Goal: Entertainment & Leisure: Consume media (video, audio)

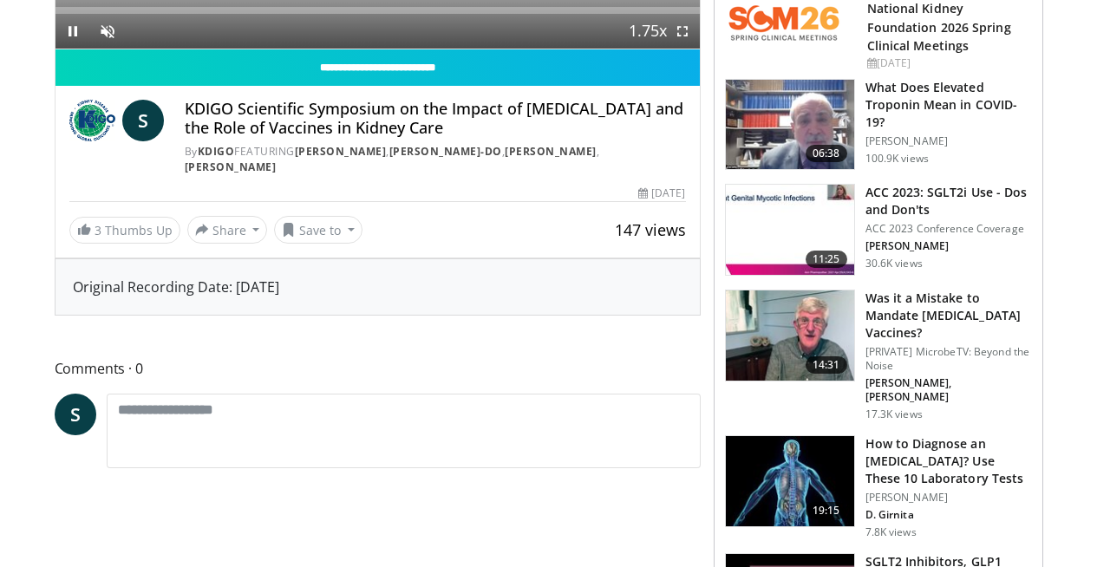
scroll to position [120, 0]
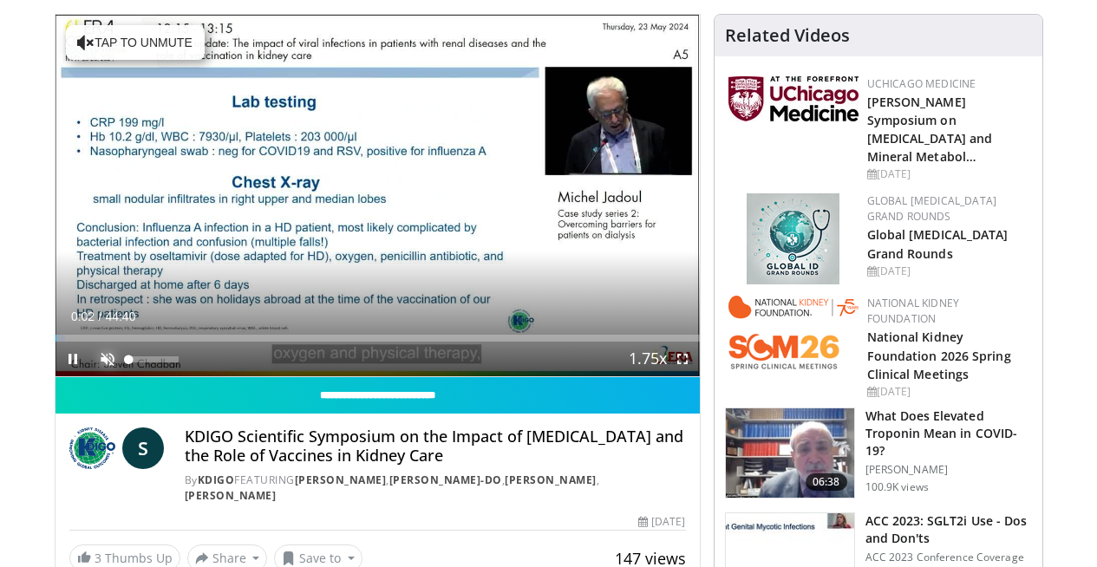
click at [90, 376] on span "Video Player" at bounding box center [107, 359] width 35 height 35
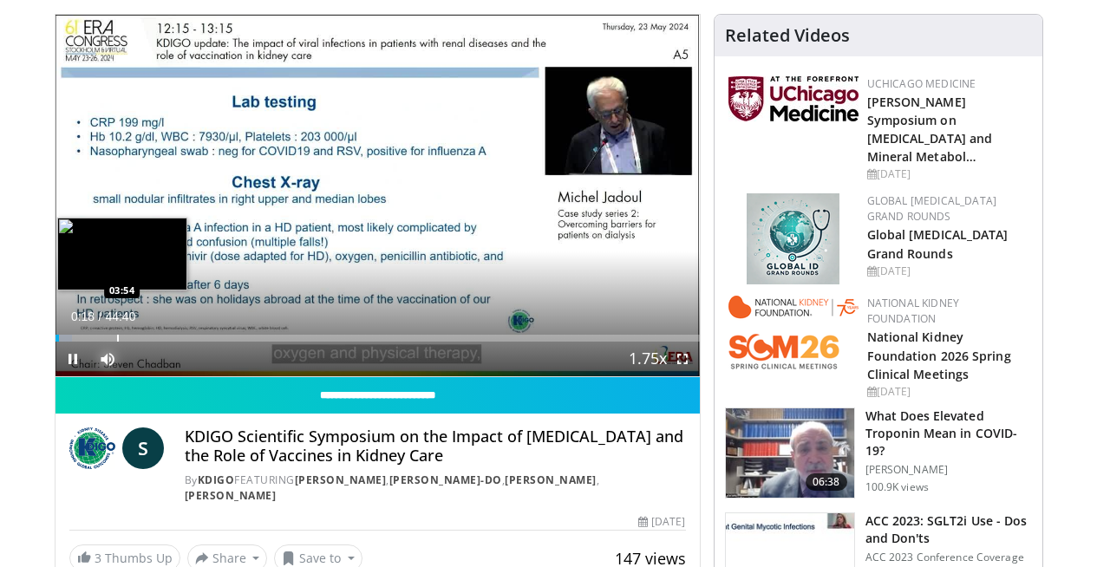
click at [117, 342] on div "Progress Bar" at bounding box center [118, 338] width 2 height 7
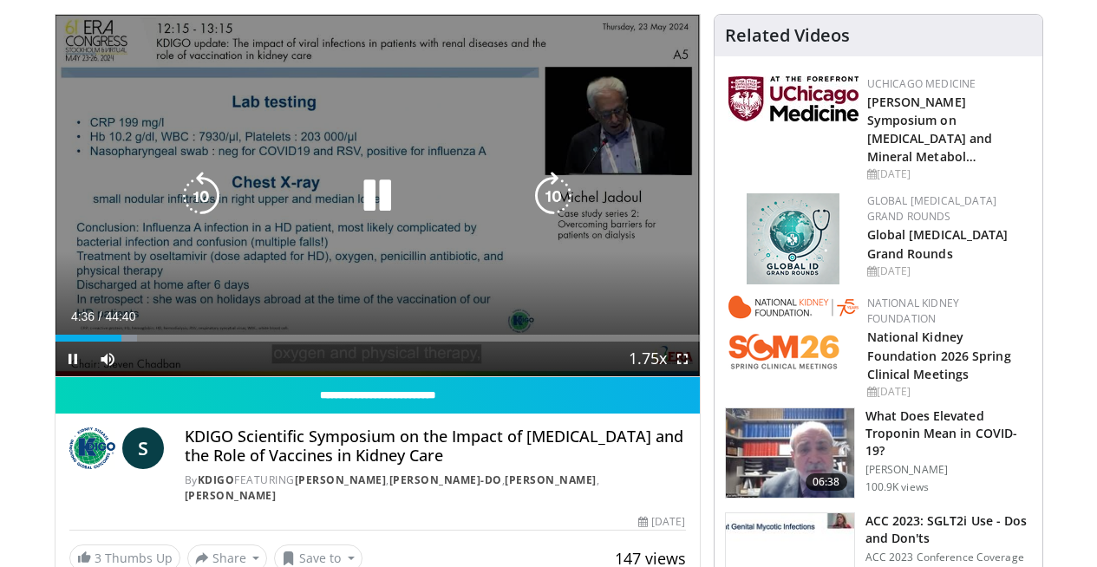
click at [363, 214] on icon "Video Player" at bounding box center [377, 196] width 49 height 49
click at [355, 200] on icon "Video Player" at bounding box center [377, 196] width 49 height 49
click at [353, 196] on icon "Video Player" at bounding box center [377, 196] width 49 height 49
click at [353, 205] on icon "Video Player" at bounding box center [377, 196] width 49 height 49
click at [557, 212] on icon "Video Player" at bounding box center [553, 196] width 49 height 49
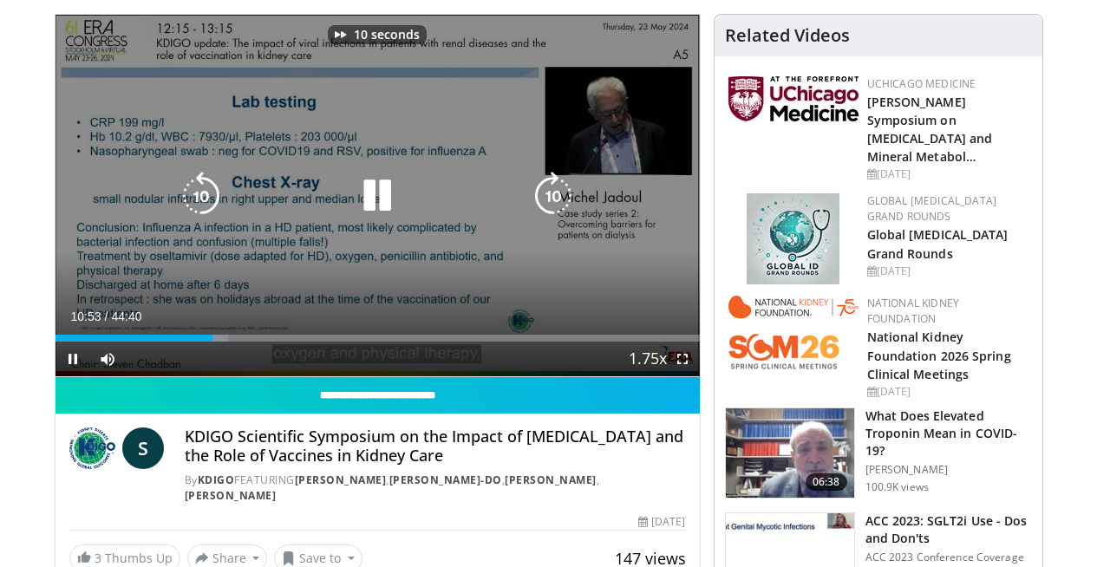
click at [557, 212] on icon "Video Player" at bounding box center [553, 196] width 49 height 49
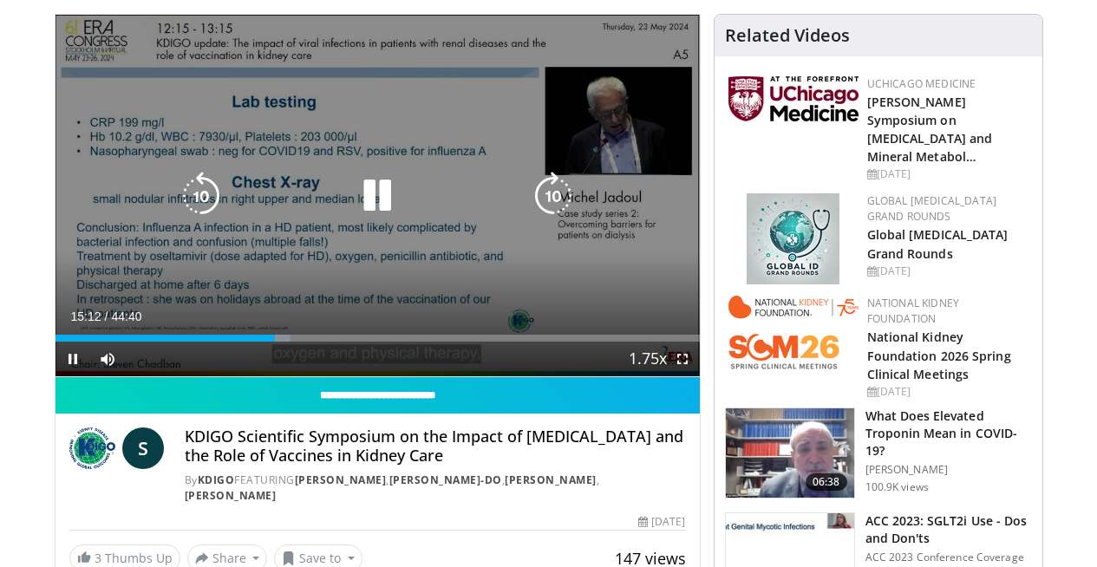
click at [563, 213] on icon "Video Player" at bounding box center [553, 196] width 49 height 49
click at [562, 216] on icon "Video Player" at bounding box center [553, 196] width 49 height 49
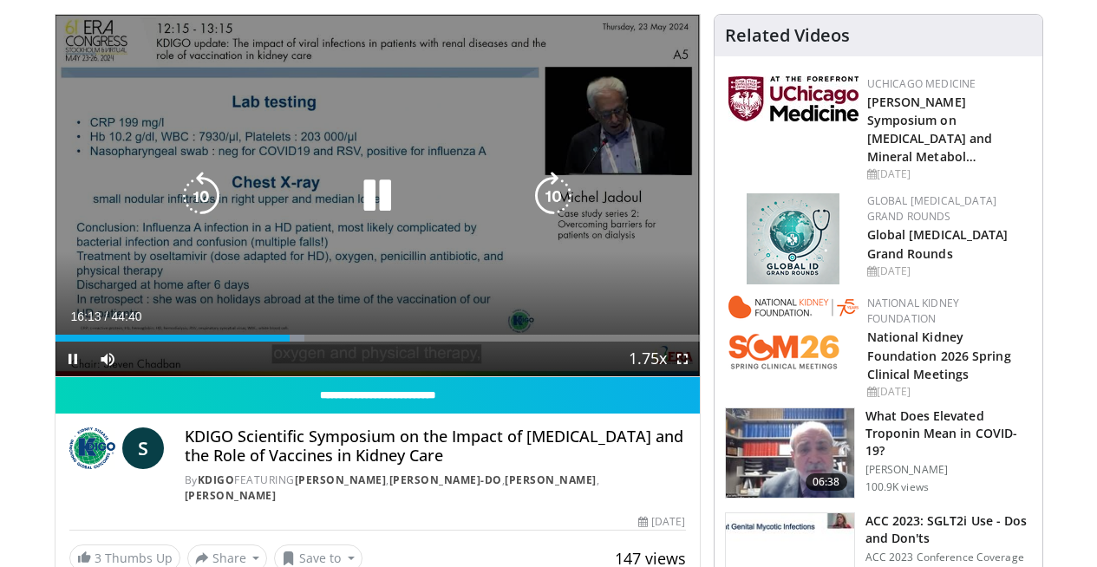
click at [559, 216] on icon "Video Player" at bounding box center [553, 196] width 49 height 49
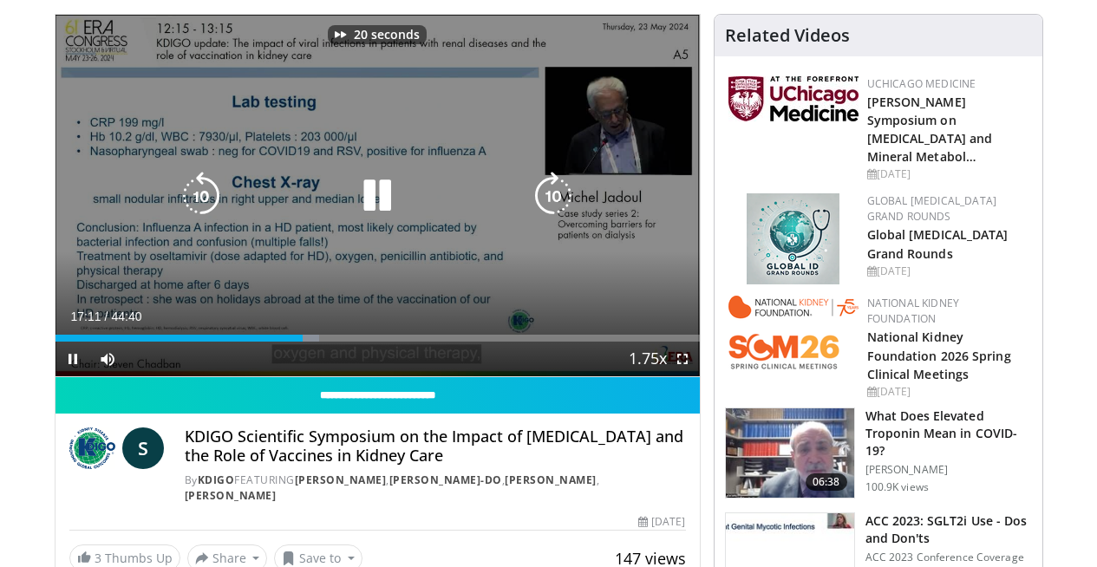
click at [559, 216] on icon "Video Player" at bounding box center [553, 196] width 49 height 49
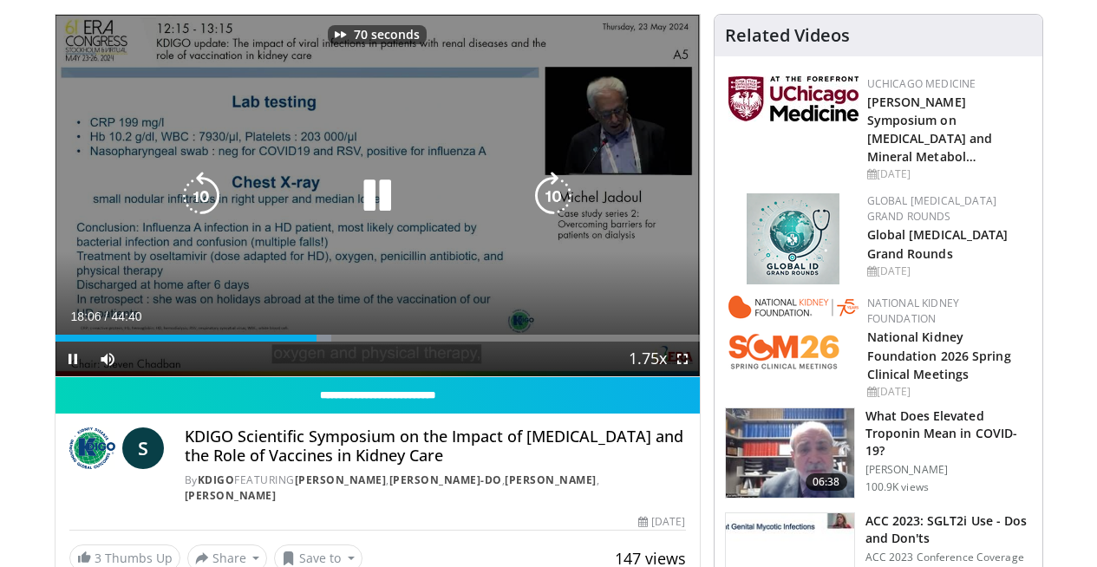
click at [559, 216] on icon "Video Player" at bounding box center [553, 196] width 49 height 49
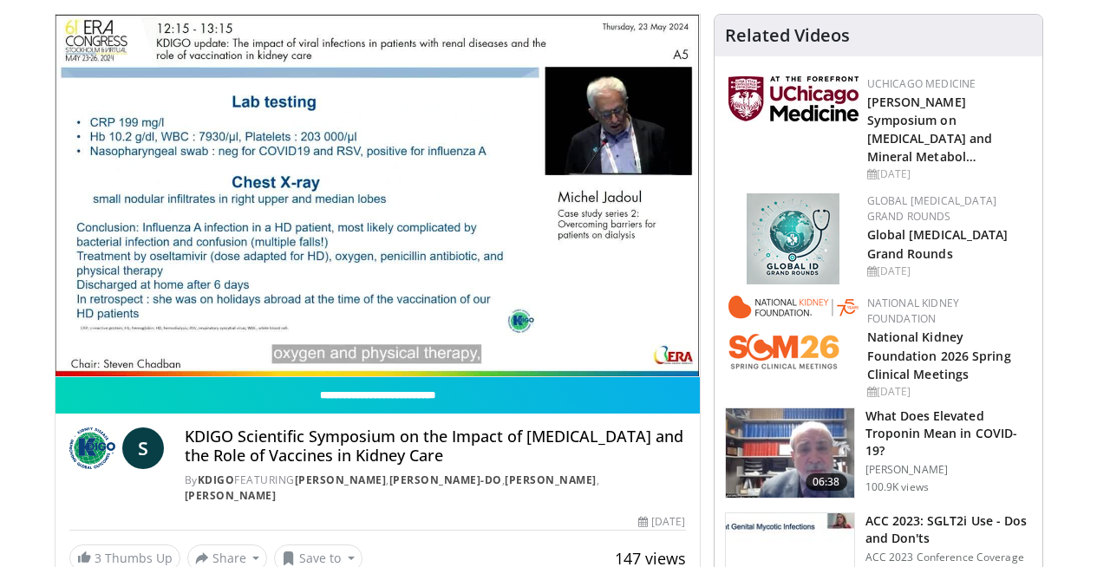
click at [550, 196] on div "80 seconds Tap to unmute" at bounding box center [377, 195] width 644 height 361
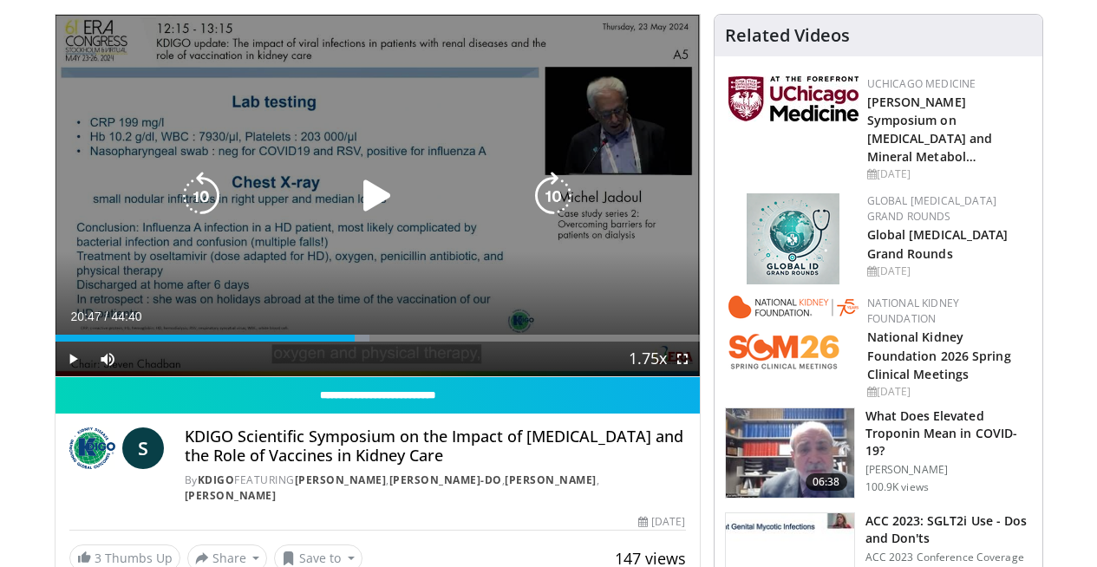
click at [558, 205] on icon "Video Player" at bounding box center [553, 196] width 49 height 49
click at [368, 215] on icon "Video Player" at bounding box center [377, 196] width 49 height 49
click at [559, 220] on icon "Video Player" at bounding box center [553, 196] width 49 height 49
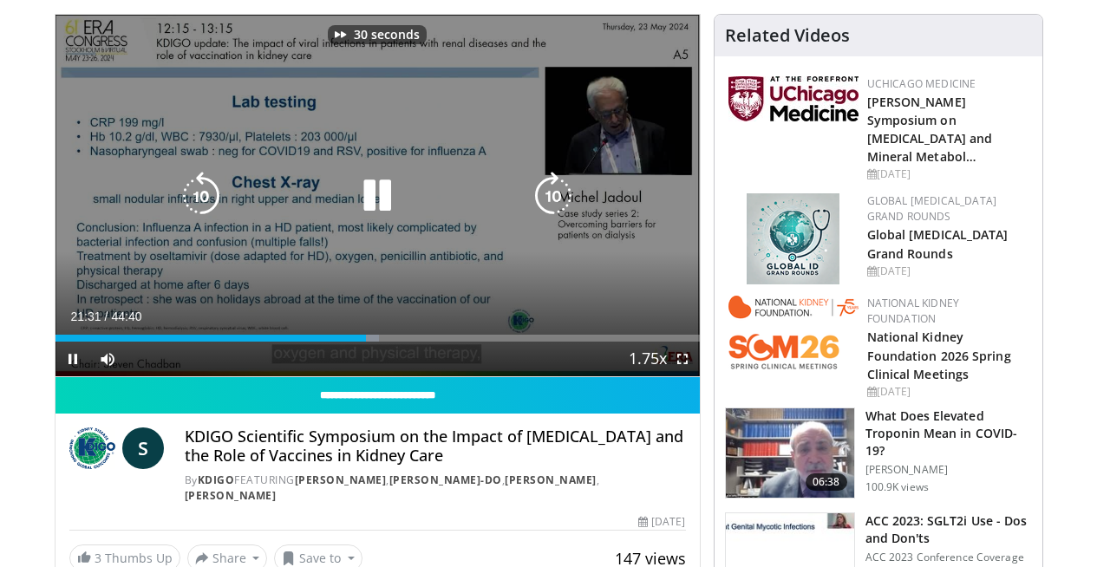
click at [559, 220] on icon "Video Player" at bounding box center [553, 196] width 49 height 49
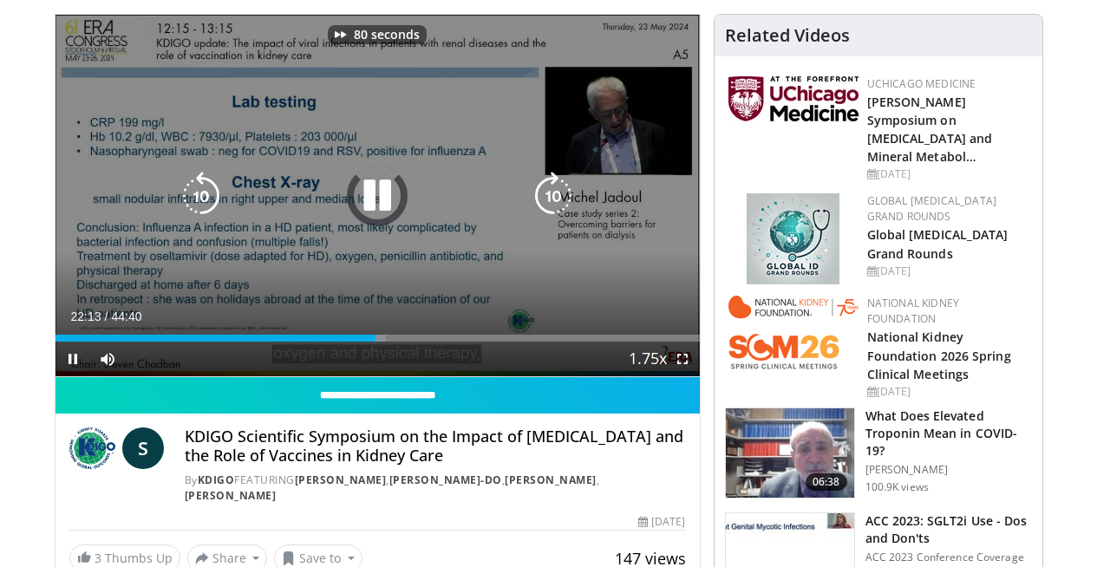
click at [559, 220] on icon "Video Player" at bounding box center [553, 196] width 49 height 49
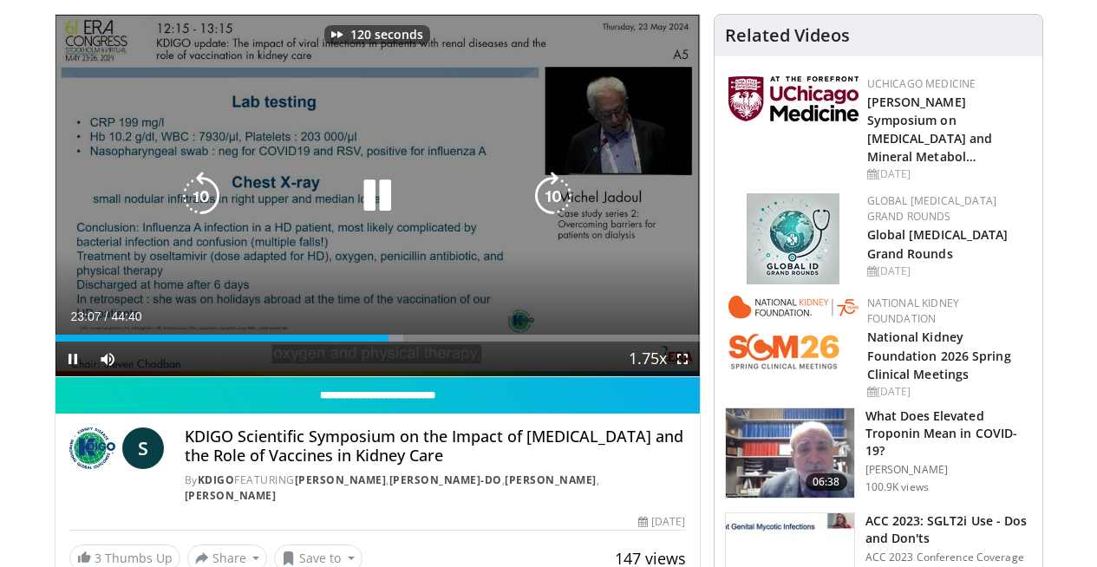
click at [559, 220] on icon "Video Player" at bounding box center [553, 196] width 49 height 49
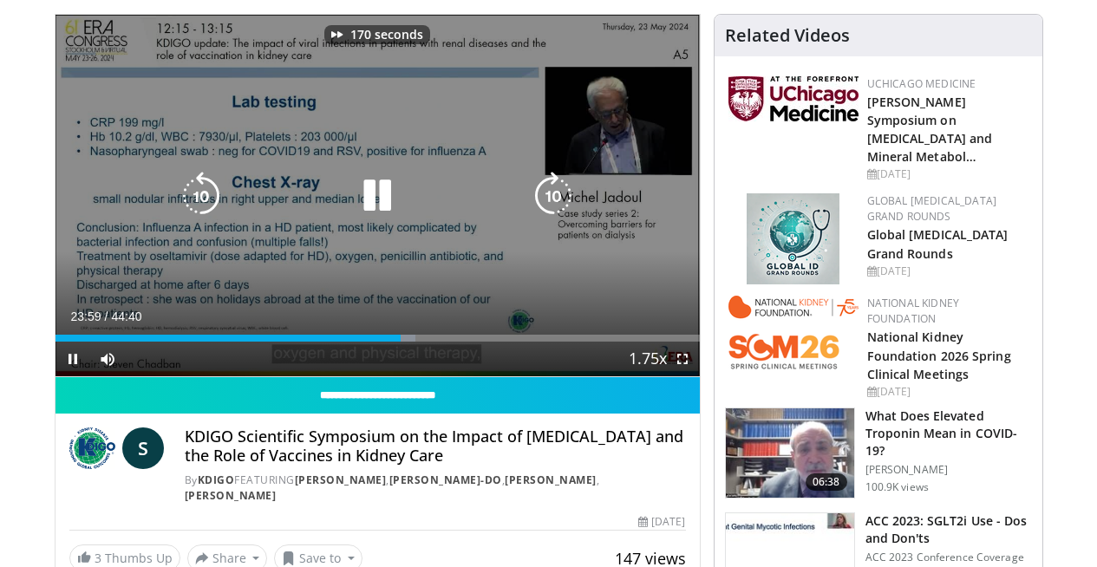
click at [559, 220] on icon "Video Player" at bounding box center [553, 196] width 49 height 49
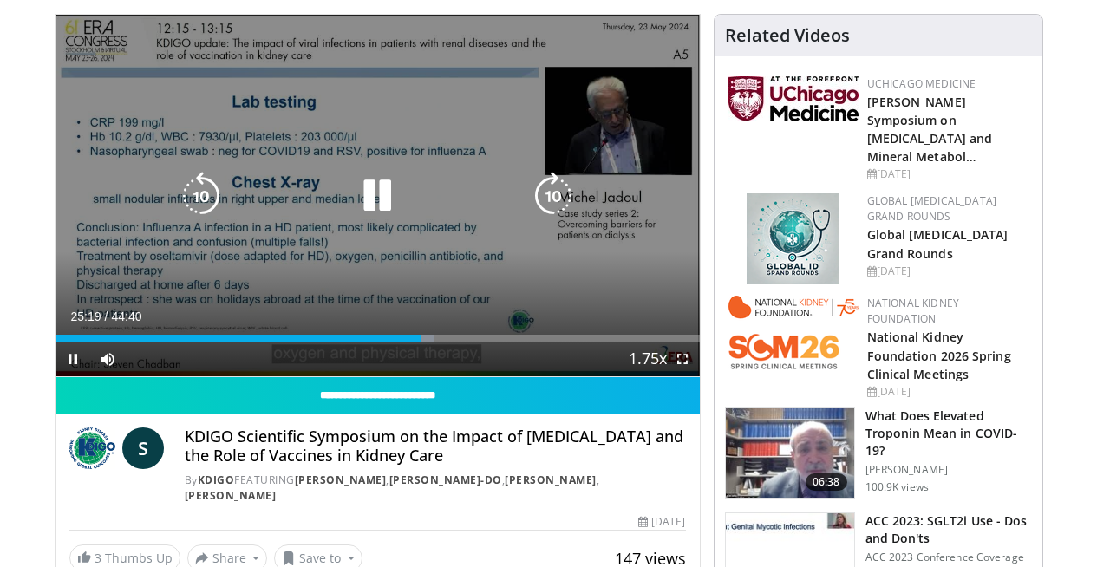
click at [554, 211] on icon "Video Player" at bounding box center [553, 196] width 49 height 49
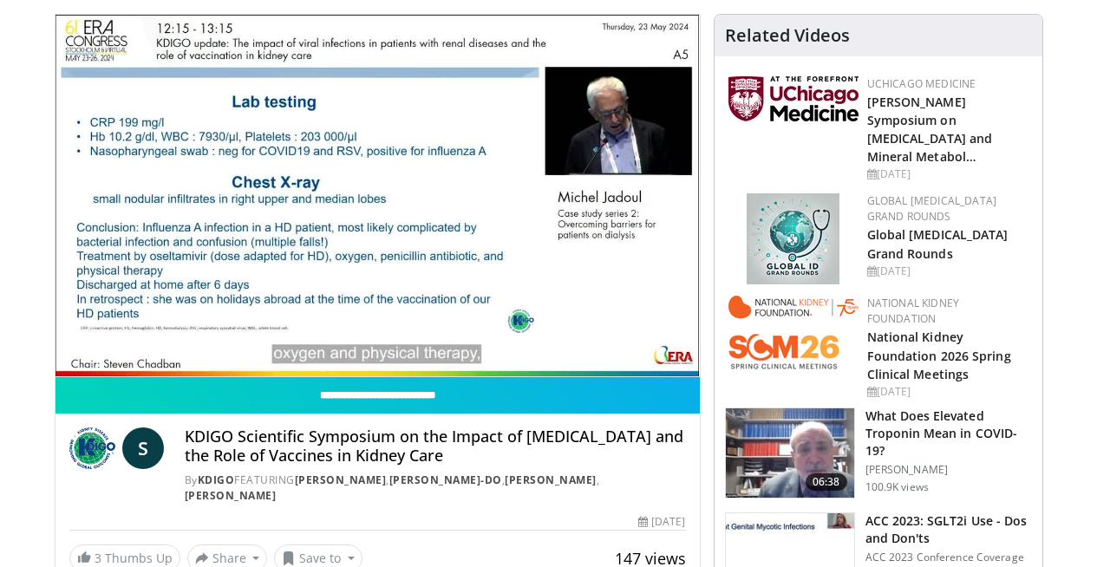
click at [554, 211] on div "20 seconds Tap to unmute" at bounding box center [377, 195] width 644 height 361
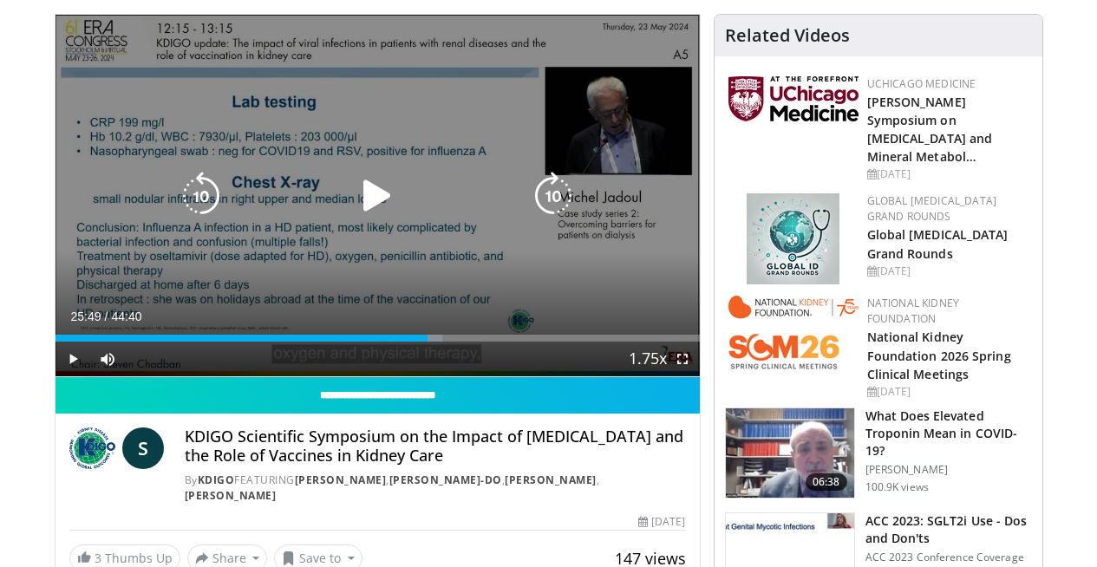
click at [368, 214] on icon "Video Player" at bounding box center [377, 196] width 49 height 49
click at [555, 217] on icon "Video Player" at bounding box center [553, 196] width 49 height 49
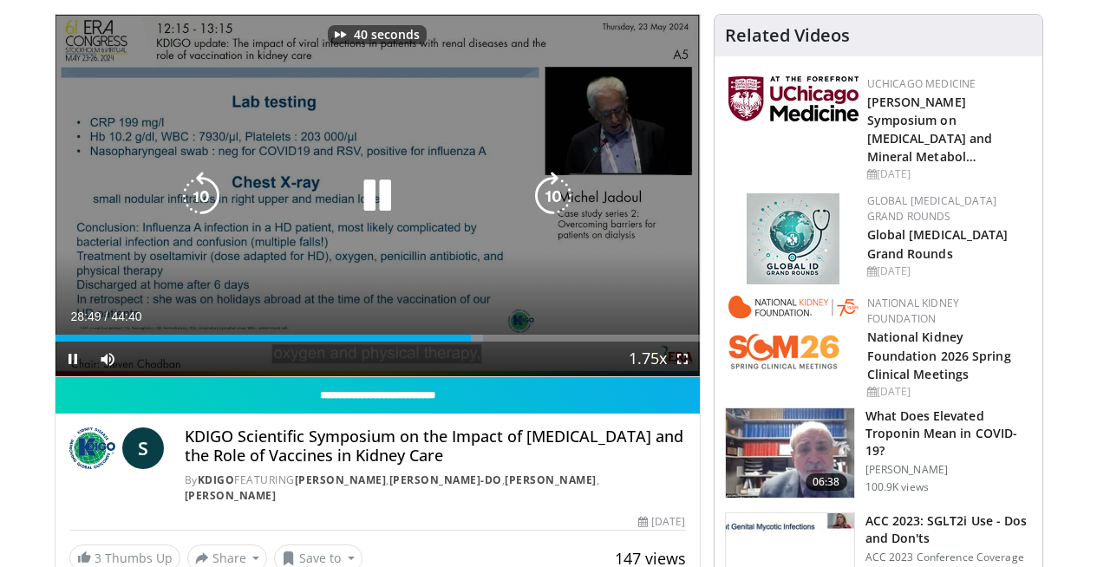
click at [555, 217] on icon "Video Player" at bounding box center [553, 196] width 49 height 49
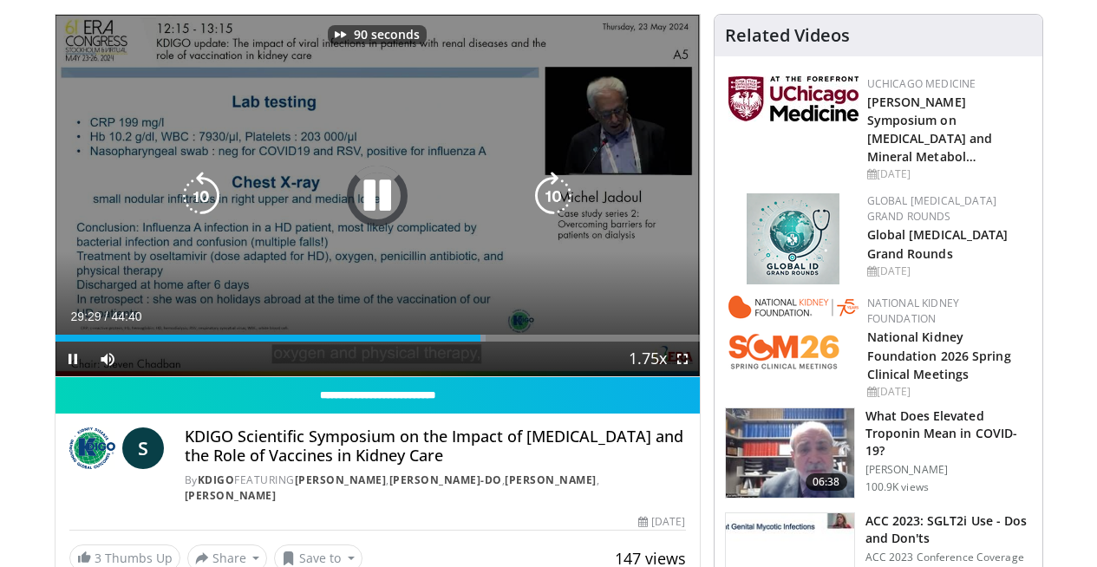
click at [555, 217] on icon "Video Player" at bounding box center [553, 196] width 49 height 49
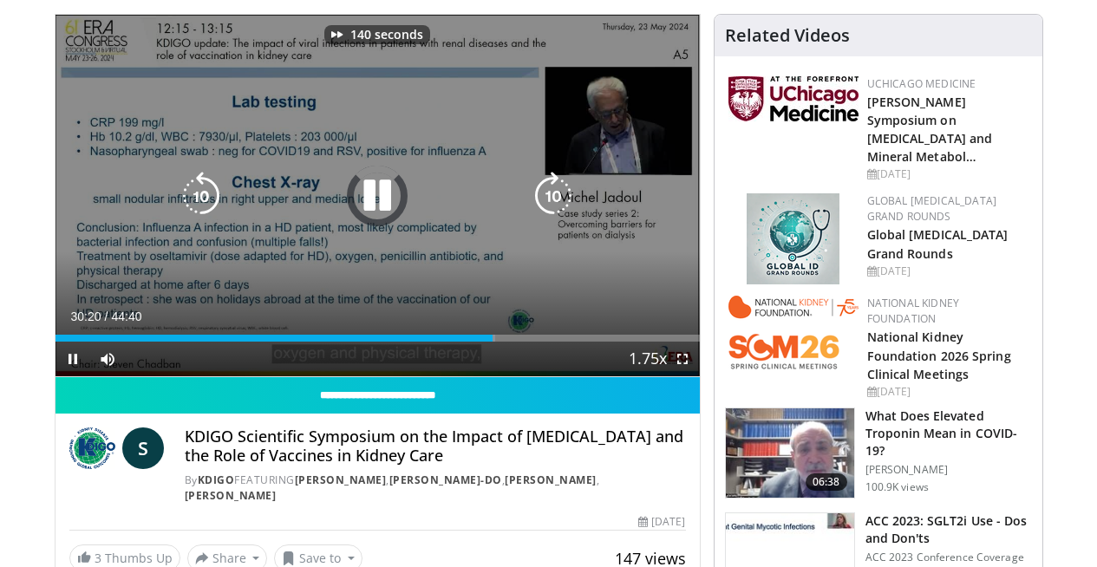
click at [555, 217] on icon "Video Player" at bounding box center [553, 196] width 49 height 49
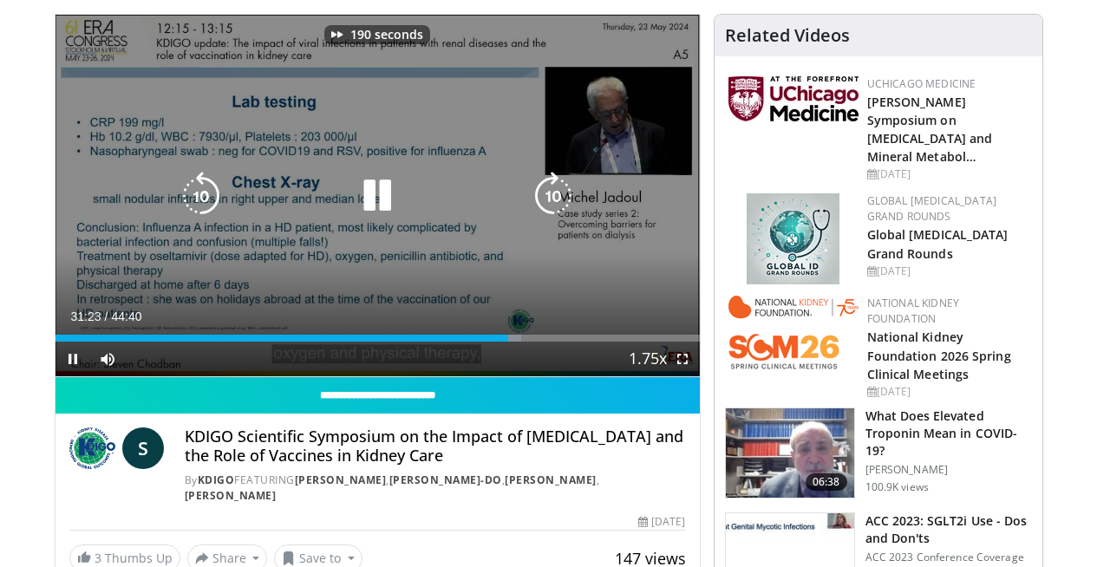
click at [555, 217] on icon "Video Player" at bounding box center [553, 196] width 49 height 49
click at [550, 203] on icon "Video Player" at bounding box center [553, 196] width 49 height 49
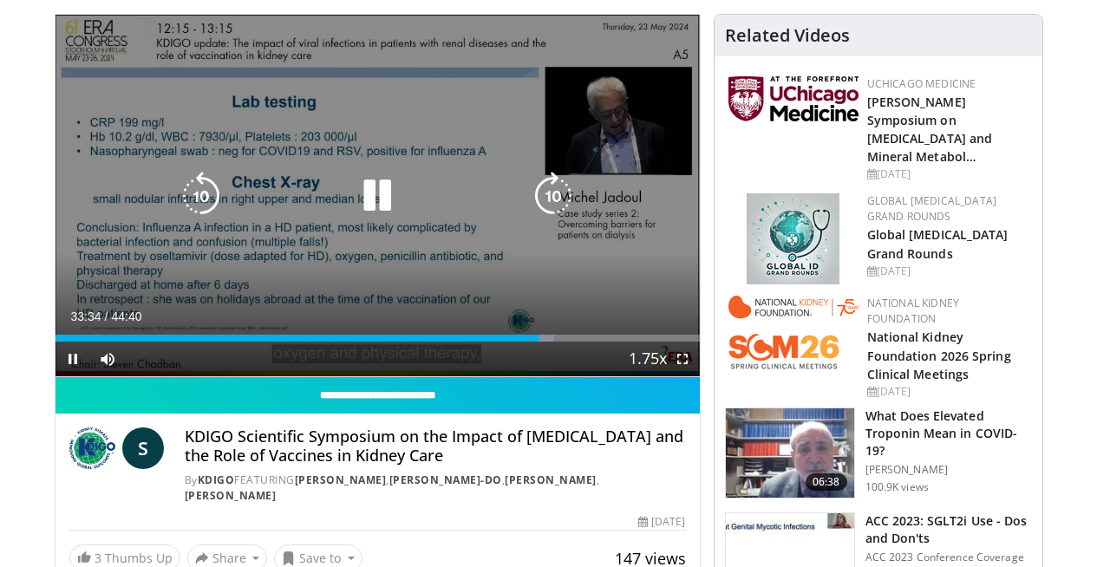
click at [550, 203] on icon "Video Player" at bounding box center [553, 196] width 49 height 49
click at [554, 214] on icon "Video Player" at bounding box center [553, 196] width 49 height 49
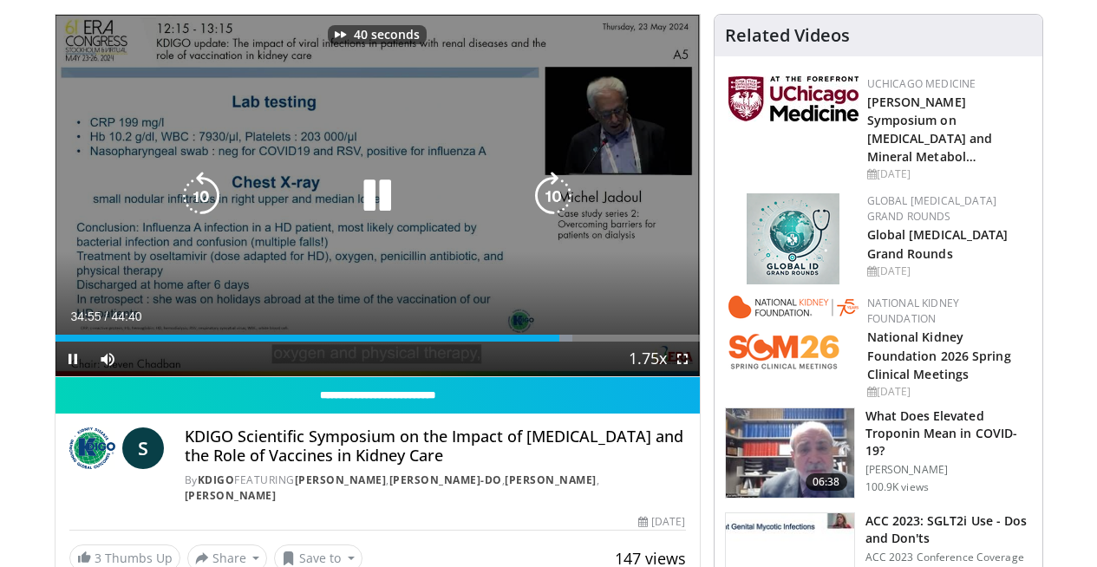
click at [554, 214] on icon "Video Player" at bounding box center [553, 196] width 49 height 49
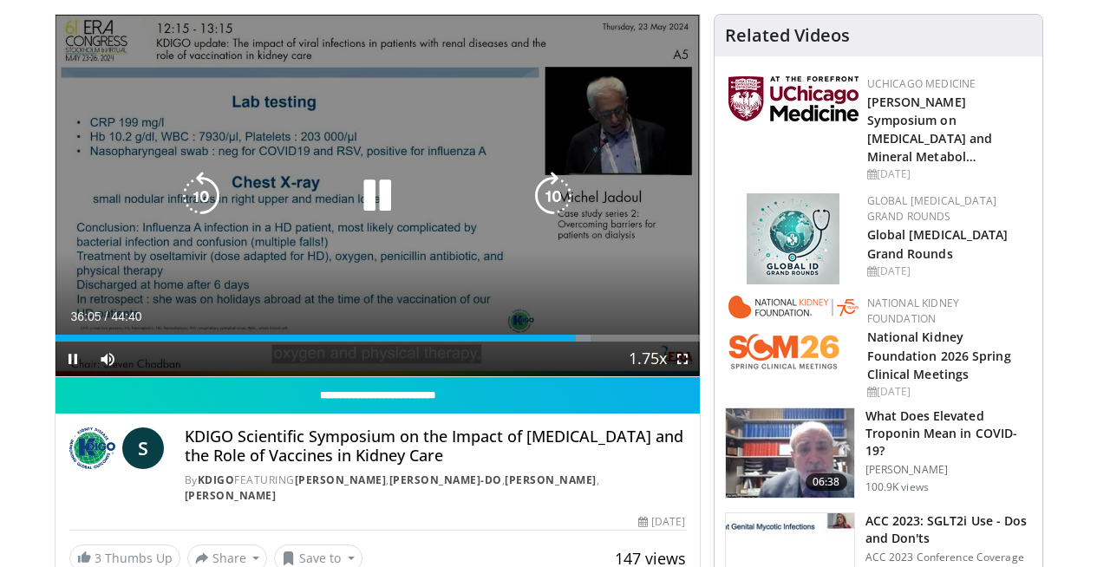
click at [562, 206] on icon "Video Player" at bounding box center [553, 196] width 49 height 49
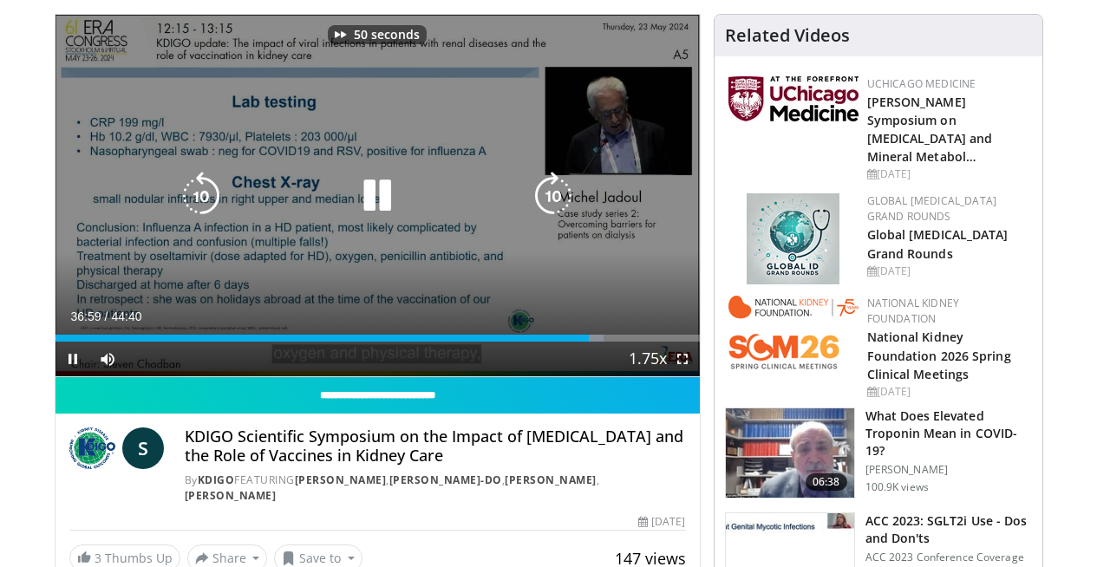
click at [562, 206] on icon "Video Player" at bounding box center [553, 196] width 49 height 49
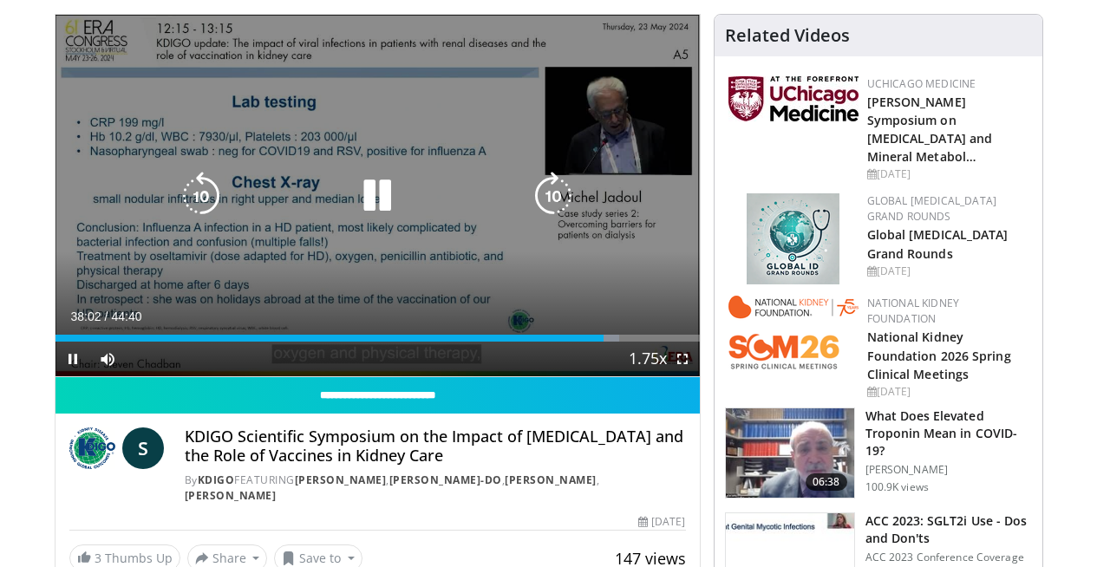
click at [567, 210] on icon "Video Player" at bounding box center [553, 196] width 49 height 49
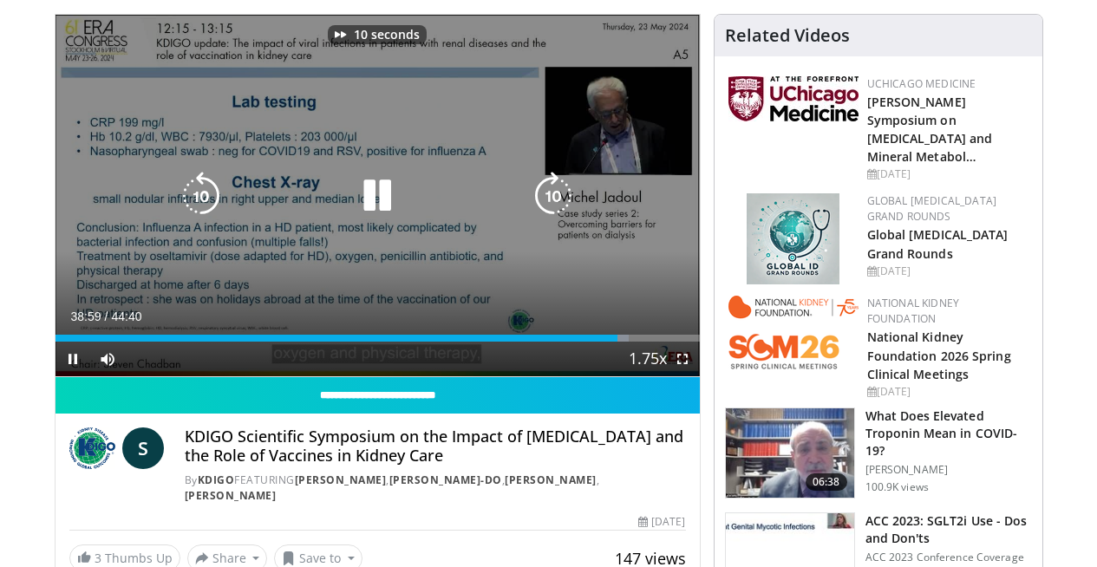
click at [567, 210] on icon "Video Player" at bounding box center [553, 196] width 49 height 49
click at [557, 220] on icon "Video Player" at bounding box center [553, 196] width 49 height 49
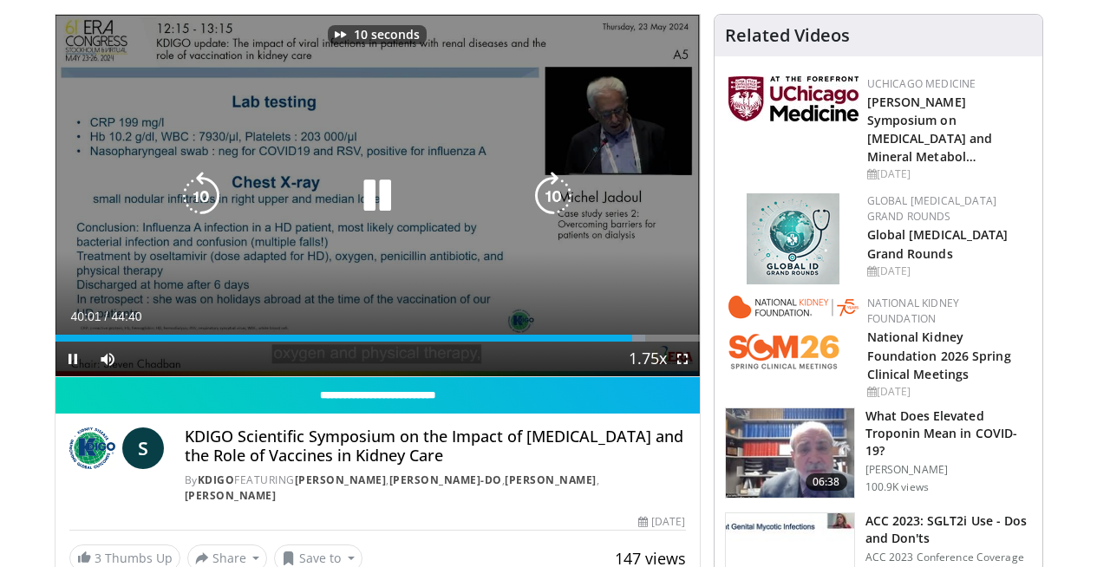
click at [557, 220] on icon "Video Player" at bounding box center [553, 196] width 49 height 49
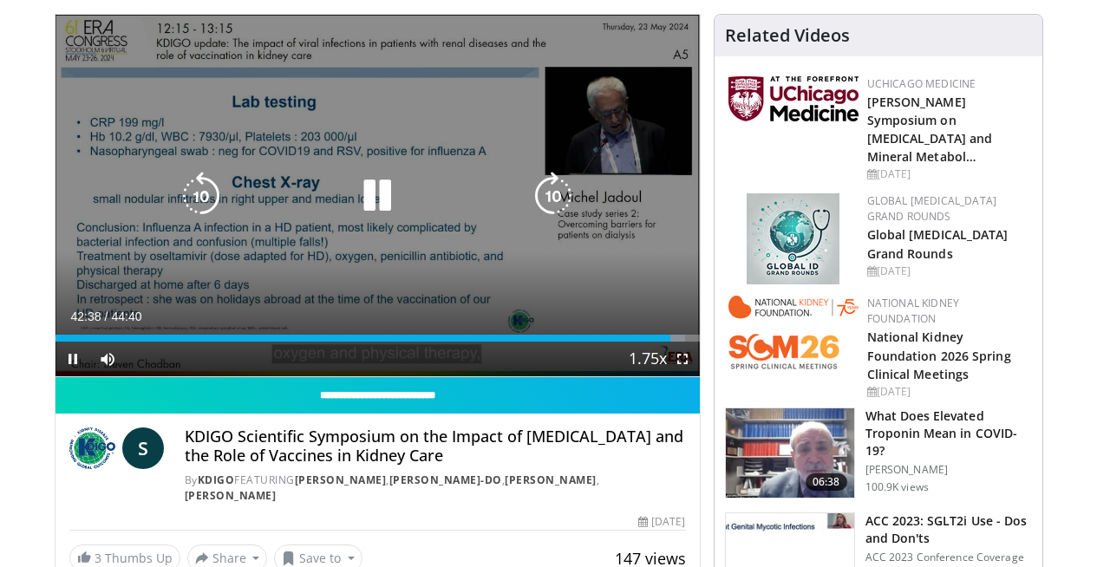
click at [549, 220] on icon "Video Player" at bounding box center [553, 196] width 49 height 49
click at [367, 216] on icon "Video Player" at bounding box center [377, 196] width 49 height 49
